Goal: Information Seeking & Learning: Learn about a topic

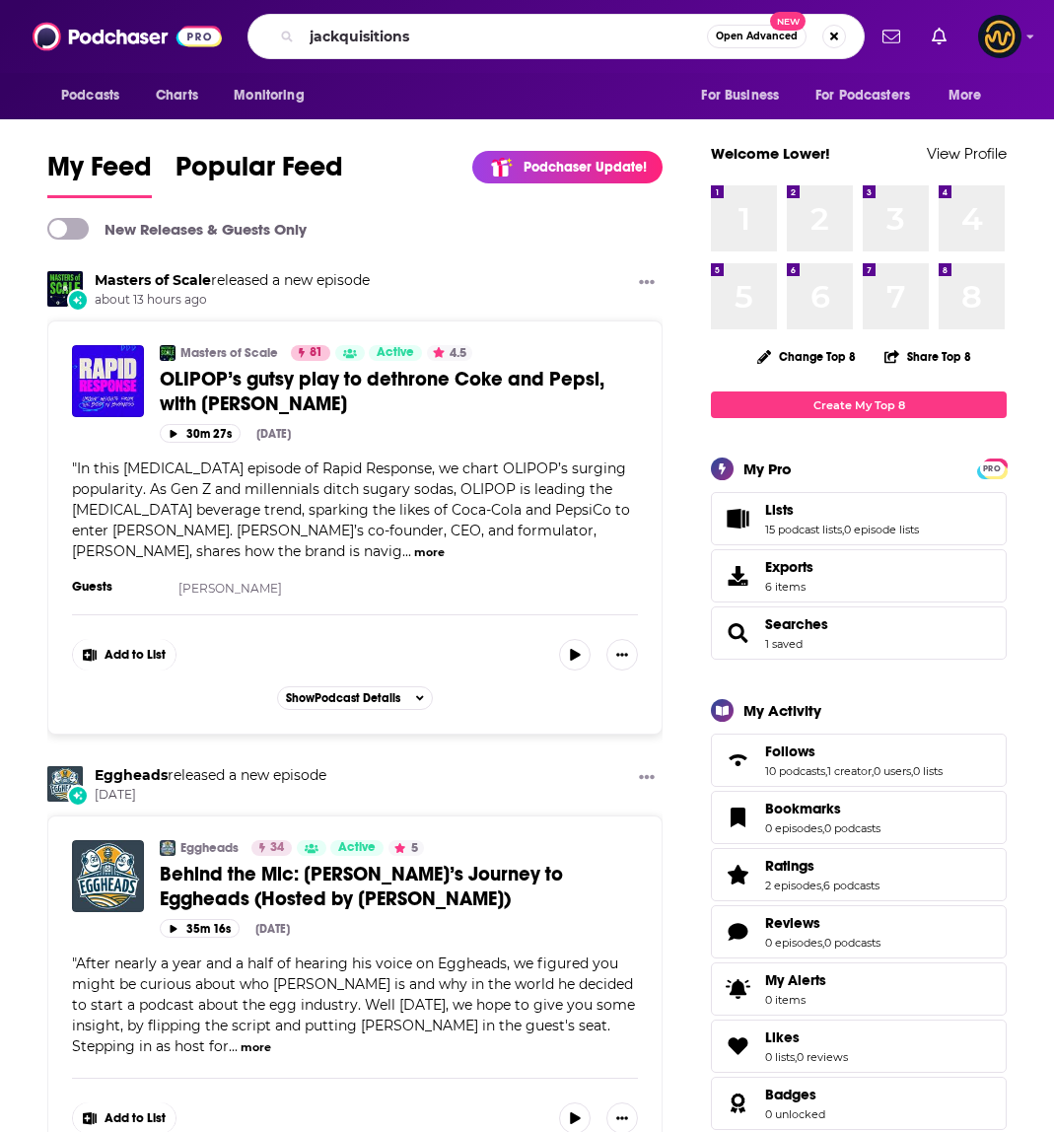
type input "jackquisitions"
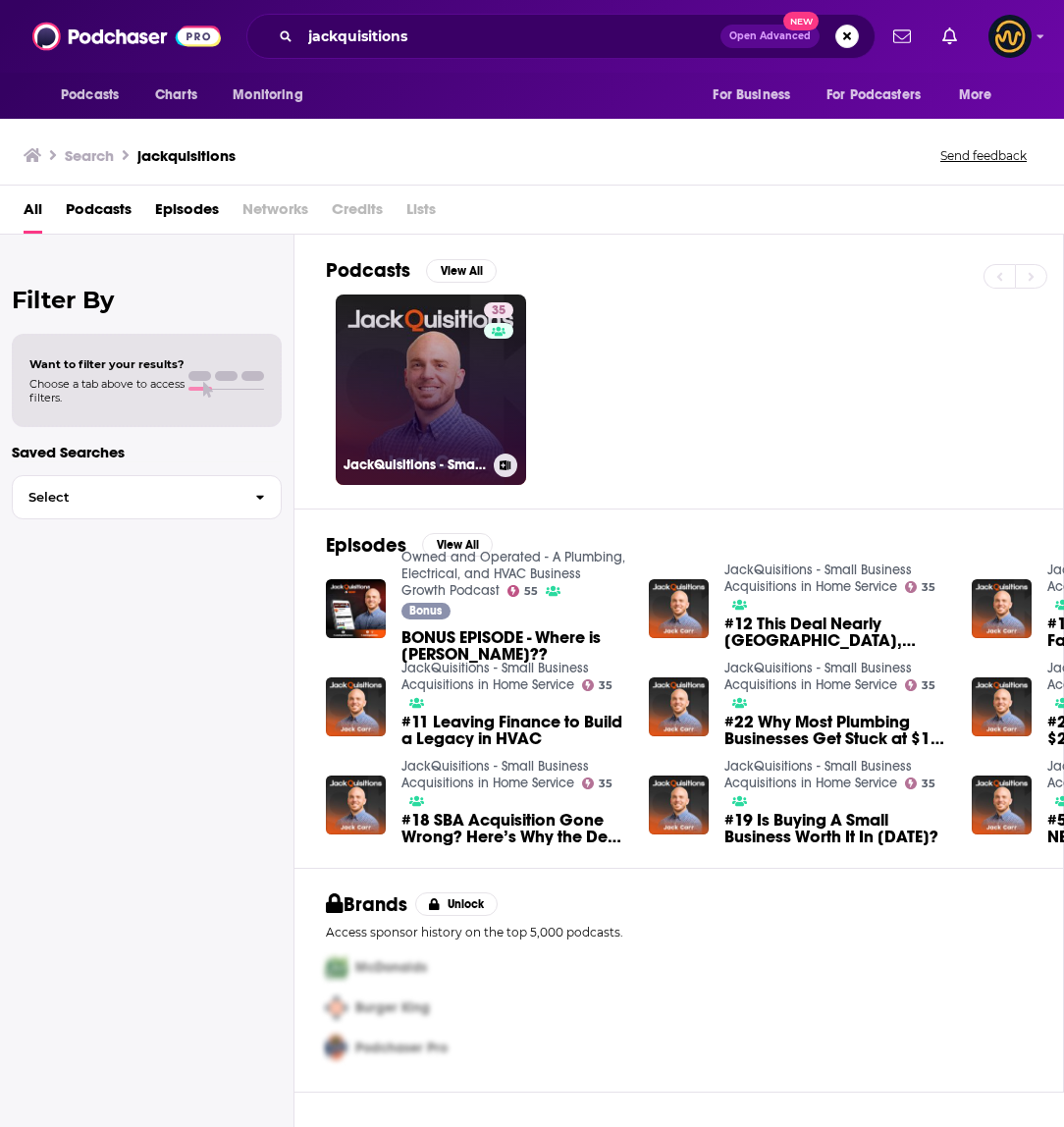
click at [405, 341] on link "35 JackQuisitions - Small Business Acquisitions in Home Service" at bounding box center [430, 389] width 190 height 190
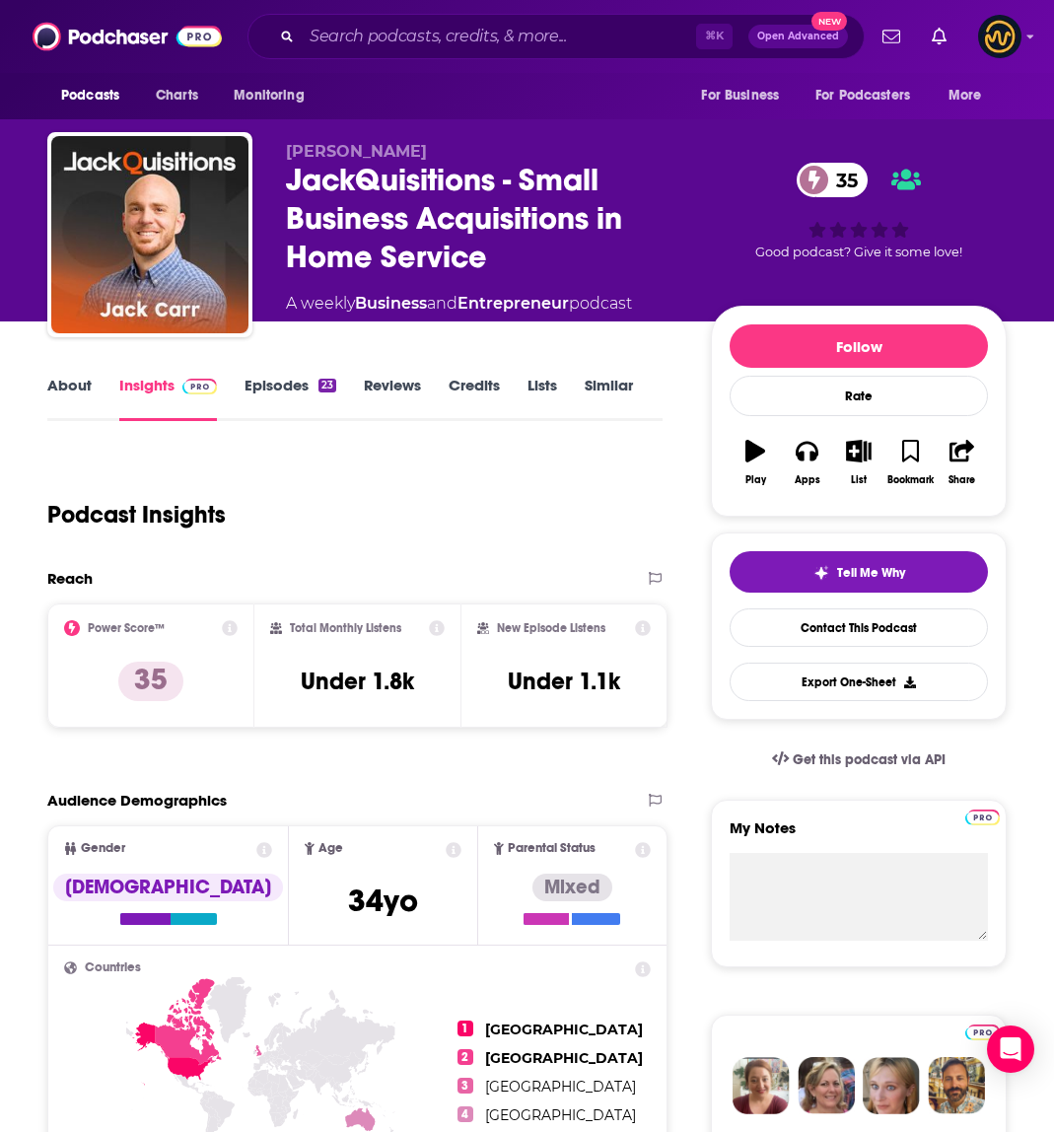
click at [63, 395] on link "About" at bounding box center [69, 398] width 44 height 45
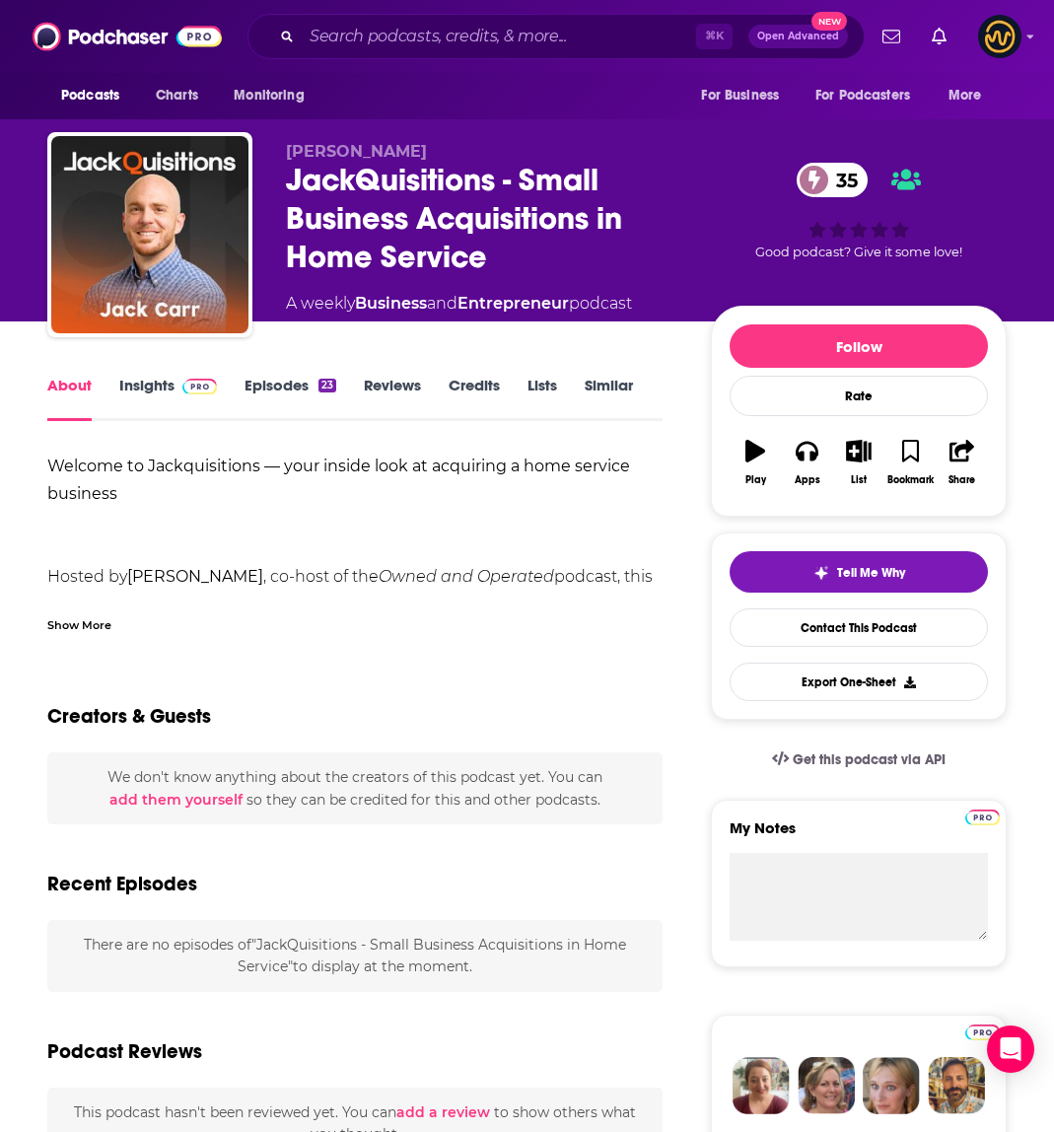
click at [73, 625] on div "Show More" at bounding box center [79, 623] width 64 height 19
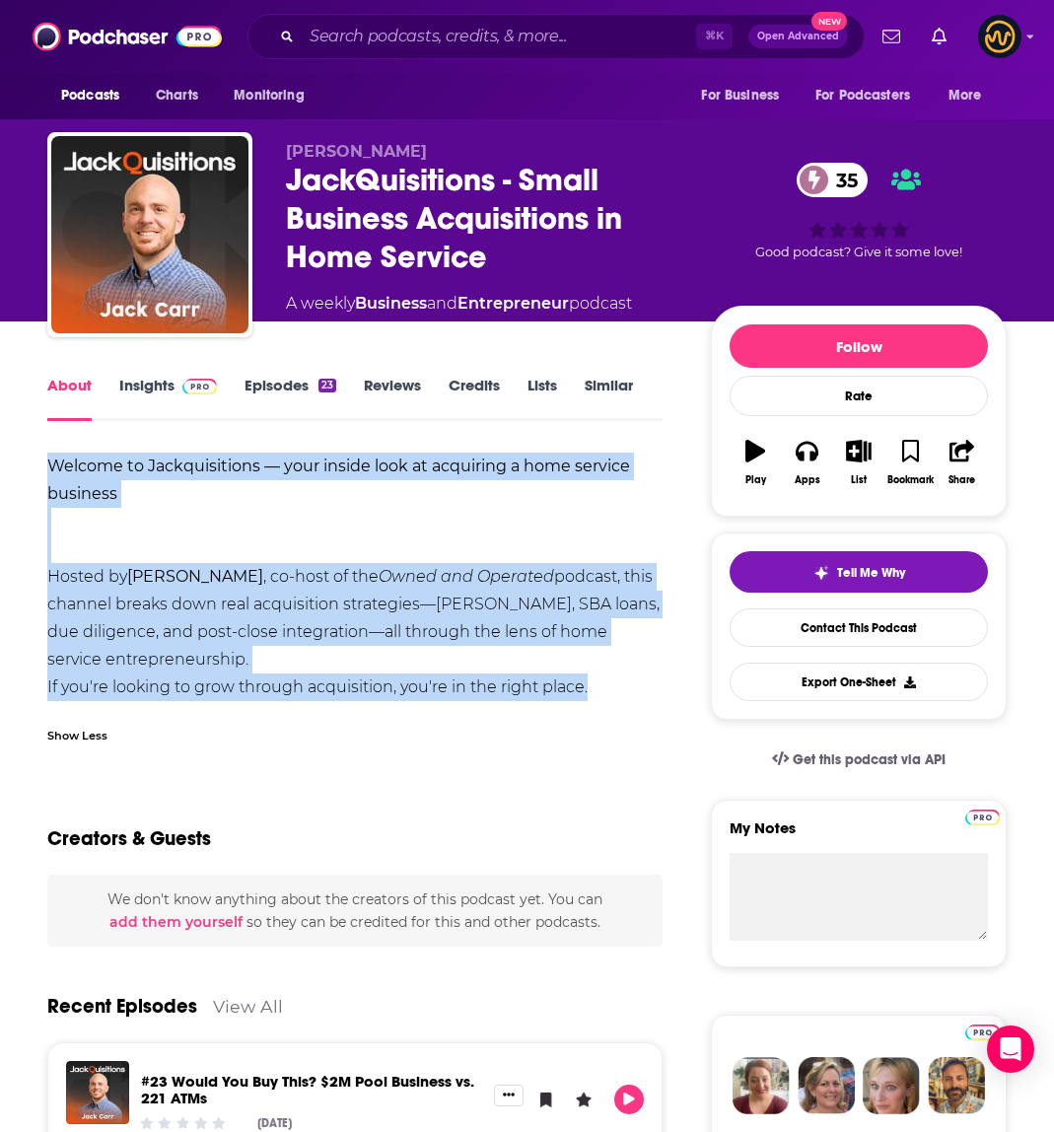
drag, startPoint x: 36, startPoint y: 459, endPoint x: 633, endPoint y: 703, distance: 644.4
copy div "Welcome to Jackquisitions — your inside look at acquiring a home service busine…"
click at [149, 399] on link "Insights" at bounding box center [168, 398] width 98 height 45
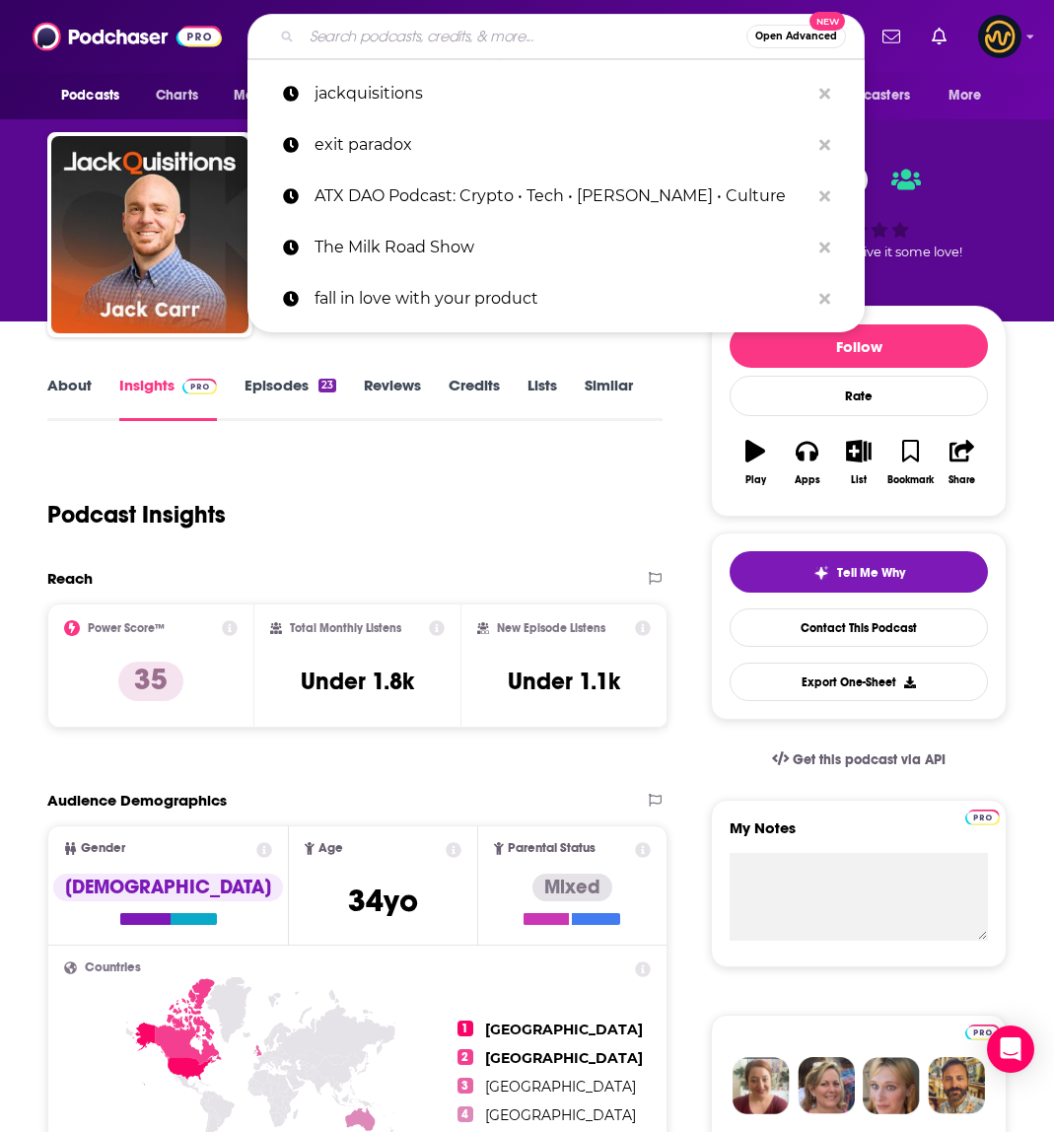
click at [423, 37] on input "Search podcasts, credits, & more..." at bounding box center [524, 37] width 445 height 32
